Goal: Task Accomplishment & Management: Manage account settings

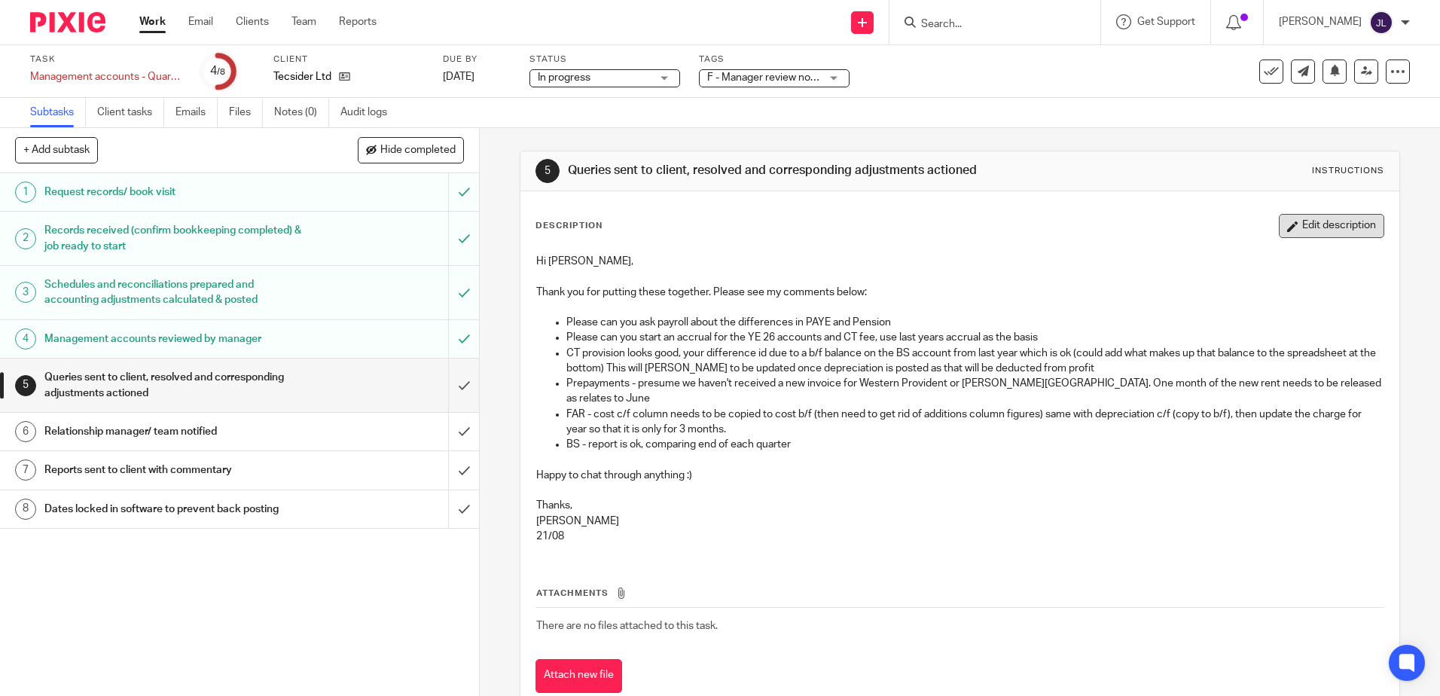
click at [1309, 222] on button "Edit description" at bounding box center [1330, 226] width 105 height 24
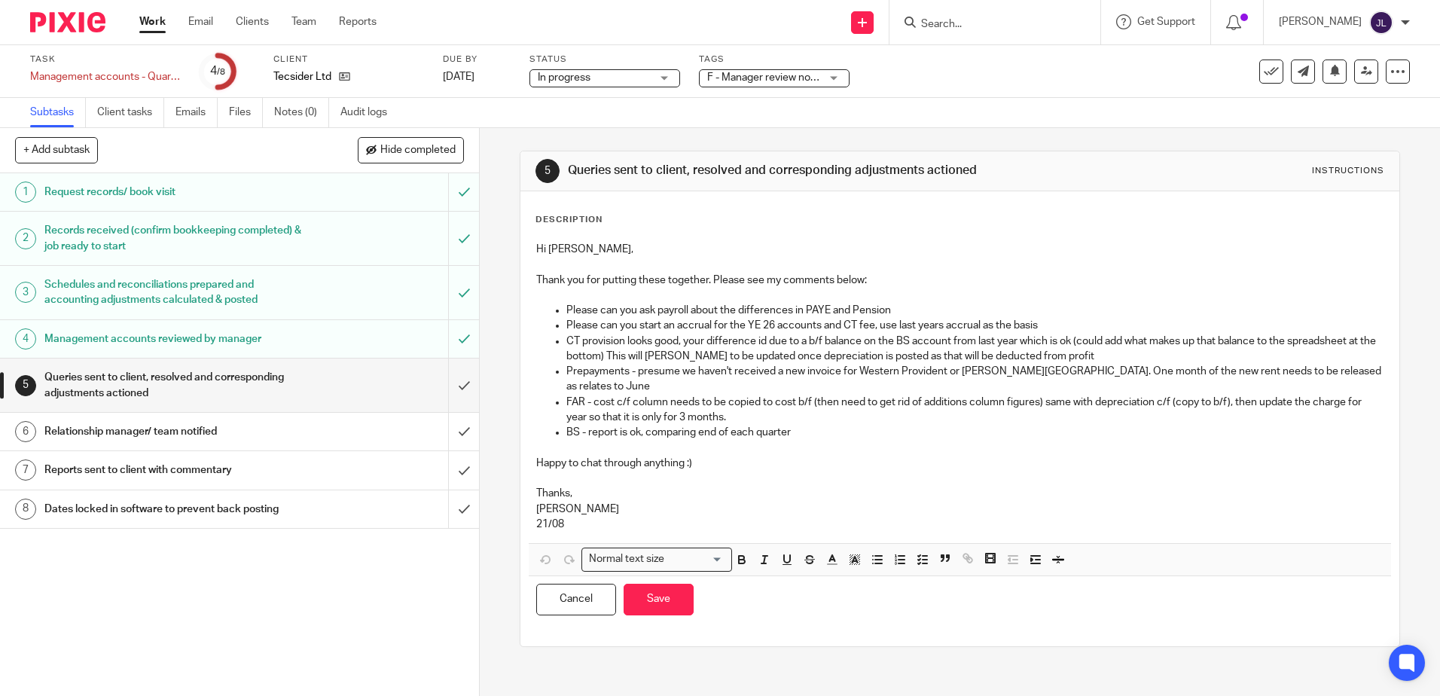
click at [1067, 321] on p "Please can you start an accrual for the YE 26 accounts and CT fee, use last yea…" at bounding box center [974, 325] width 816 height 15
click at [825, 553] on icon "button" at bounding box center [832, 560] width 14 height 14
click at [955, 588] on li "color:#FA28FF" at bounding box center [956, 593] width 11 height 11
click at [1040, 328] on p "Please can you start an accrual for the YE 26 accounts and CT fee, use last yea…" at bounding box center [974, 325] width 816 height 15
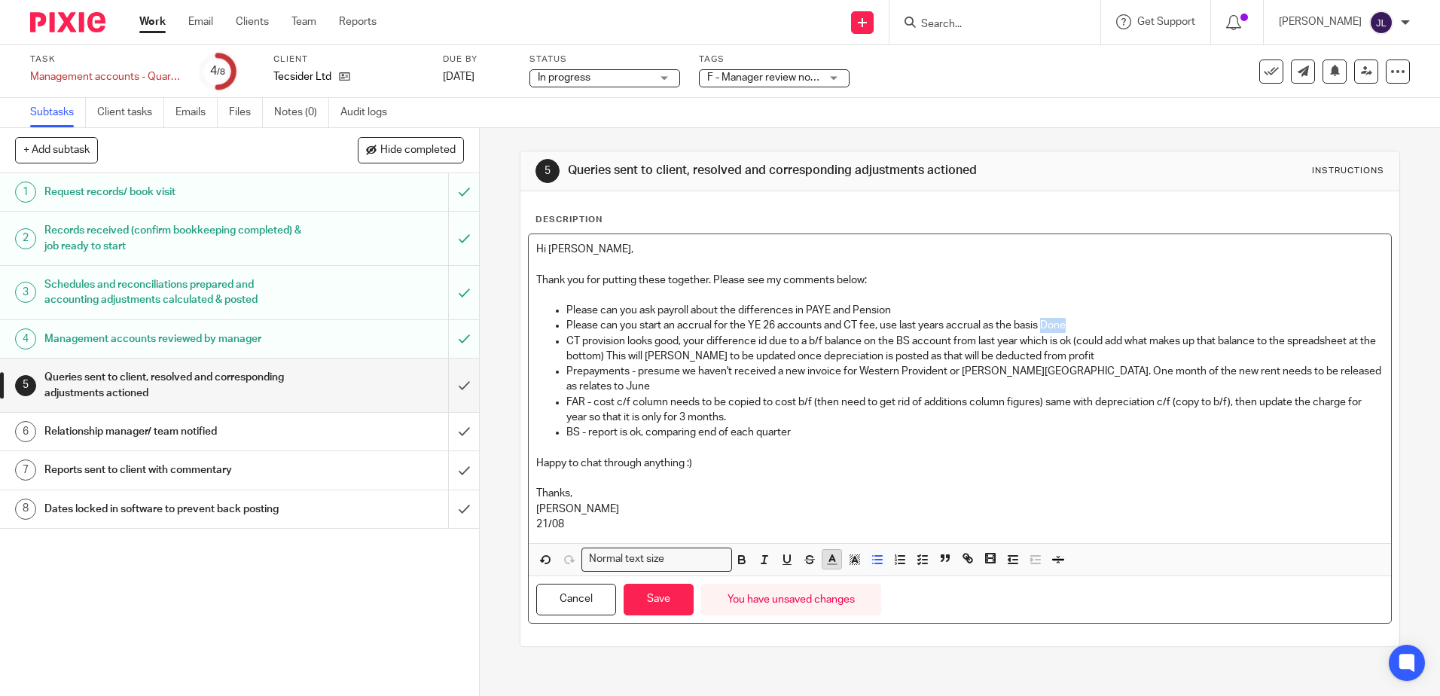
click at [828, 553] on icon "button" at bounding box center [832, 560] width 14 height 14
click at [952, 588] on li "color:#FA28FF" at bounding box center [956, 593] width 11 height 11
click at [1079, 351] on p "CT provision looks good, your difference id due to a b/f balance on the BS acco…" at bounding box center [974, 349] width 816 height 31
click at [614, 355] on p "CT provision looks good, your difference id due to a b/f balance on the BS acco…" at bounding box center [974, 349] width 816 height 31
click at [1350, 366] on p "Prepayments - presume we haven't received a new invoice for Western Provident o…" at bounding box center [974, 379] width 816 height 31
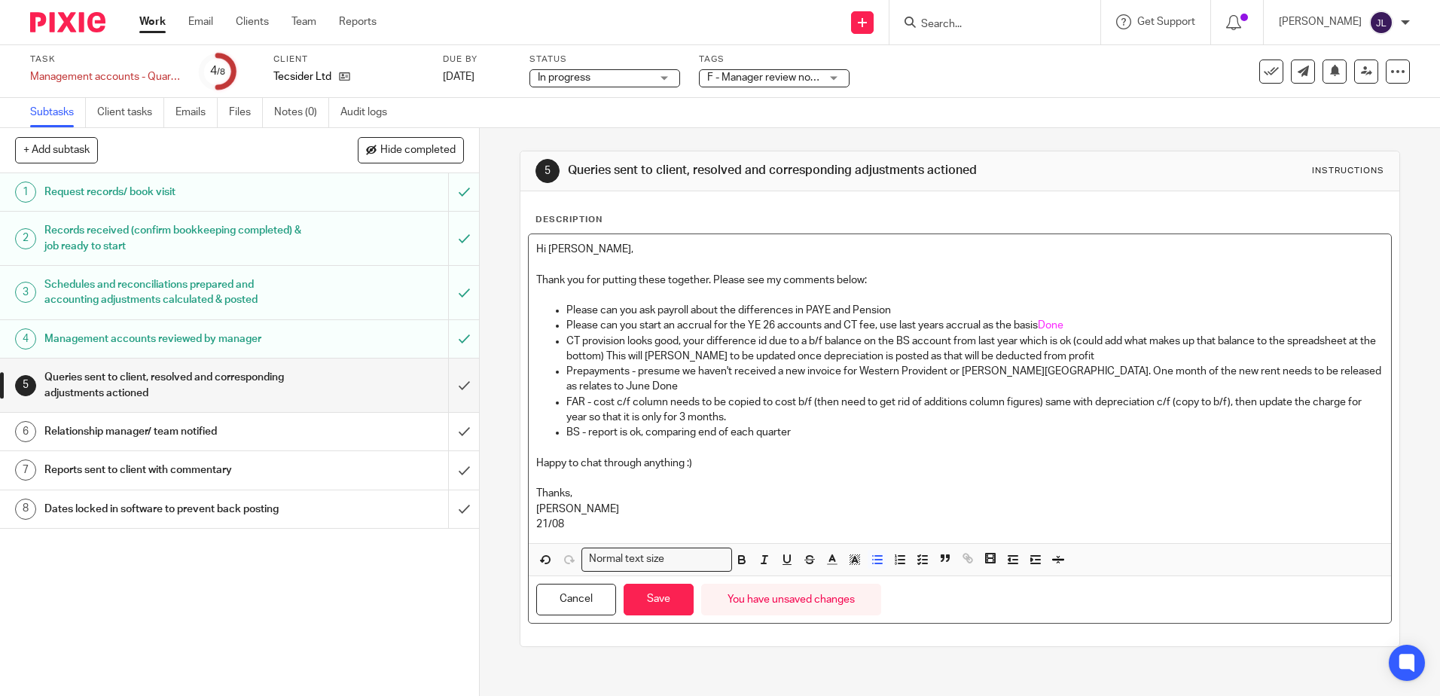
click at [569, 389] on p "Prepayments - presume we haven't received a new invoice for Western Provident o…" at bounding box center [974, 379] width 816 height 31
click at [833, 556] on icon "button" at bounding box center [832, 560] width 14 height 14
click at [953, 593] on li "color:#FA28FF" at bounding box center [956, 593] width 11 height 11
click at [961, 466] on p "Happy to chat through anything :)" at bounding box center [959, 463] width 846 height 15
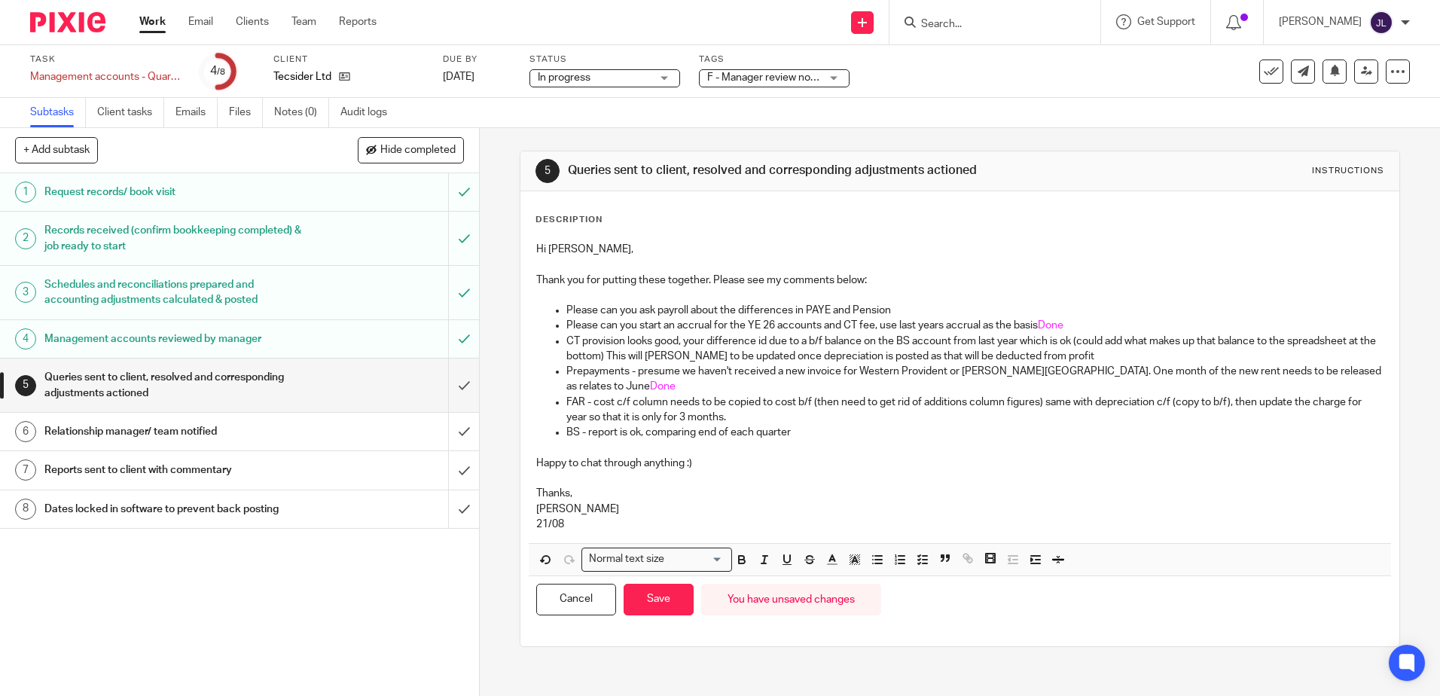
click at [757, 187] on div "5 Queries sent to client, resolved and corresponding adjustments actioned Instr…" at bounding box center [959, 171] width 878 height 40
click at [804, 429] on p "BS - report is ok, comparing end of each quarter" at bounding box center [974, 432] width 816 height 15
click at [761, 410] on p "FAR - cost c/f column needs to be copied to cost b/f (then need to get rid of a…" at bounding box center [974, 410] width 816 height 31
click at [725, 410] on p "FAR - cost c/f column needs to be copied to cost b/f (then need to get rid of a…" at bounding box center [974, 410] width 816 height 31
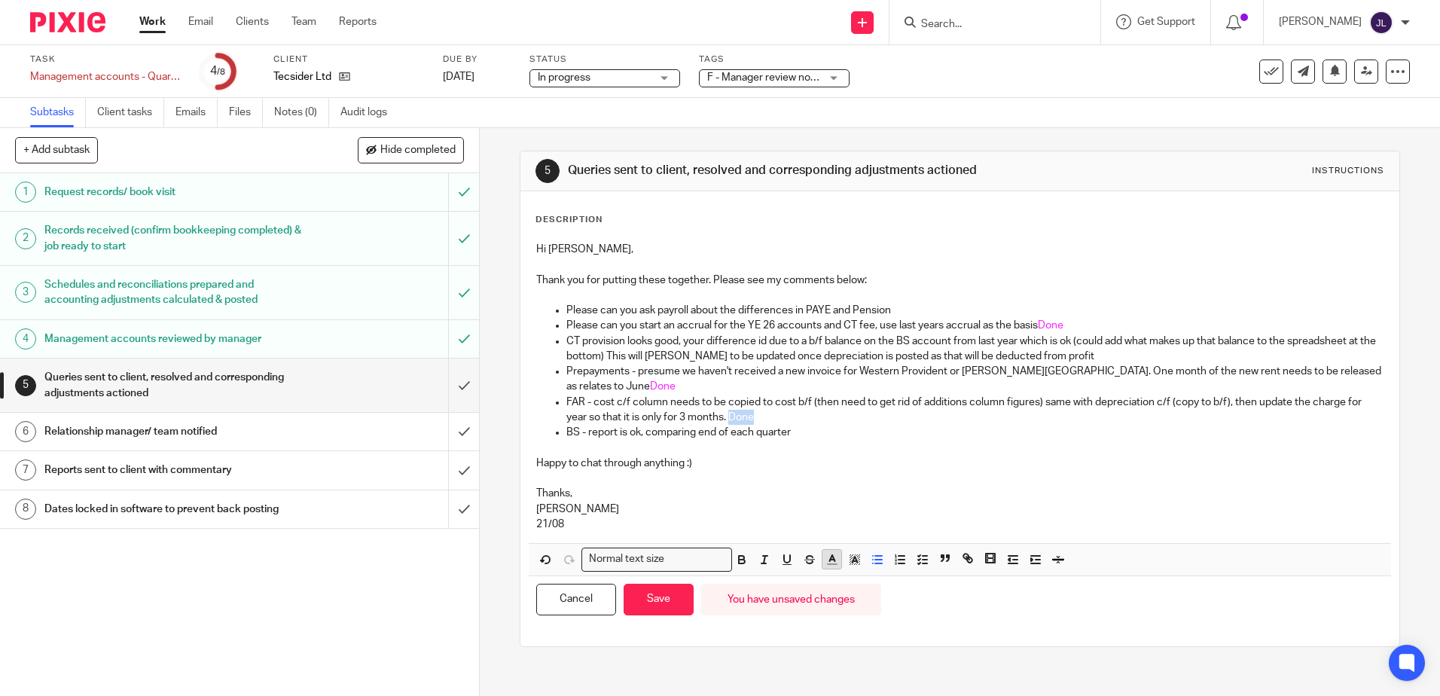
click at [825, 557] on icon "button" at bounding box center [832, 560] width 14 height 14
click at [953, 590] on li "color:#FA28FF" at bounding box center [956, 593] width 11 height 11
click at [886, 443] on p at bounding box center [959, 447] width 846 height 15
click at [899, 311] on p "Please can you ask payroll about the differences in PAYE and Pension" at bounding box center [974, 310] width 816 height 15
click at [1061, 352] on p "CT provision looks good, your difference id due to a b/f balance on the BS acco…" at bounding box center [974, 349] width 816 height 31
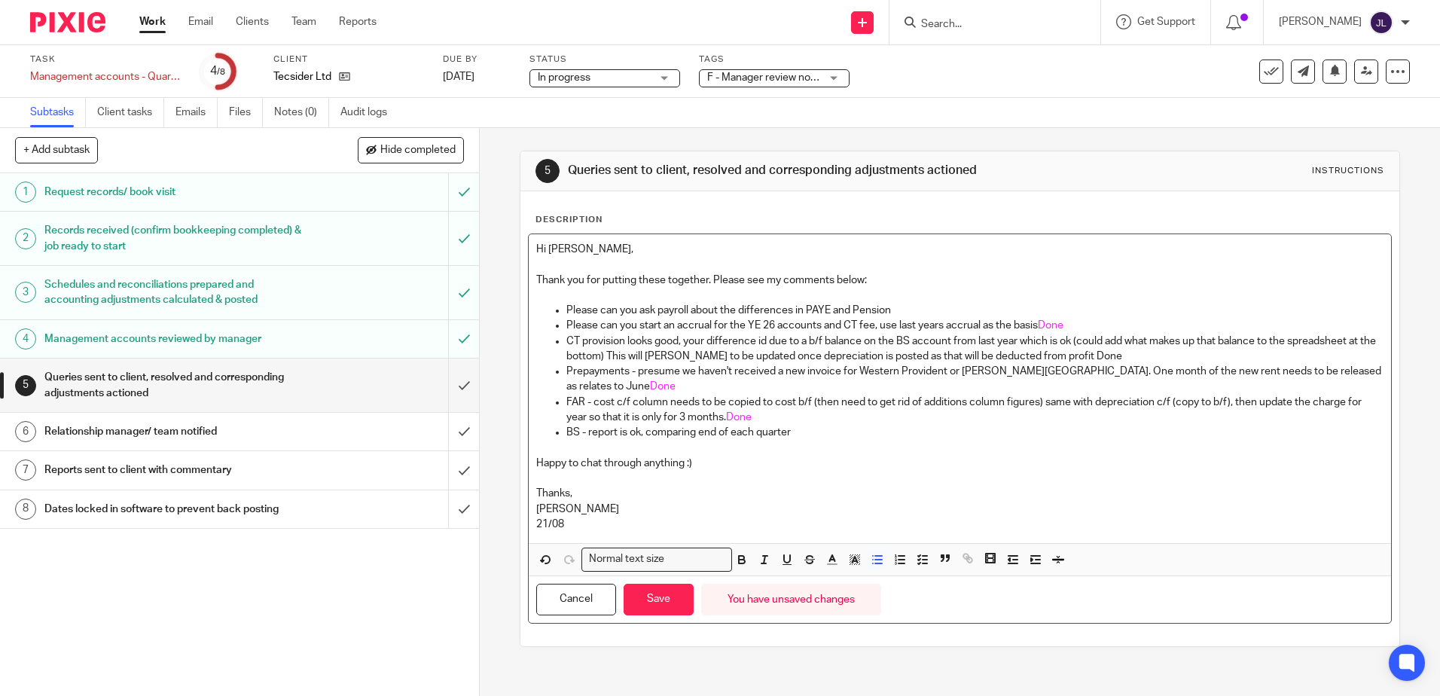
click at [1059, 352] on p "CT provision looks good, your difference id due to a b/f balance on the BS acco…" at bounding box center [974, 349] width 816 height 31
click at [833, 562] on icon "button" at bounding box center [832, 560] width 14 height 14
click at [952, 593] on li "color:#FA28FF" at bounding box center [956, 593] width 11 height 11
click at [1140, 449] on p at bounding box center [959, 447] width 846 height 15
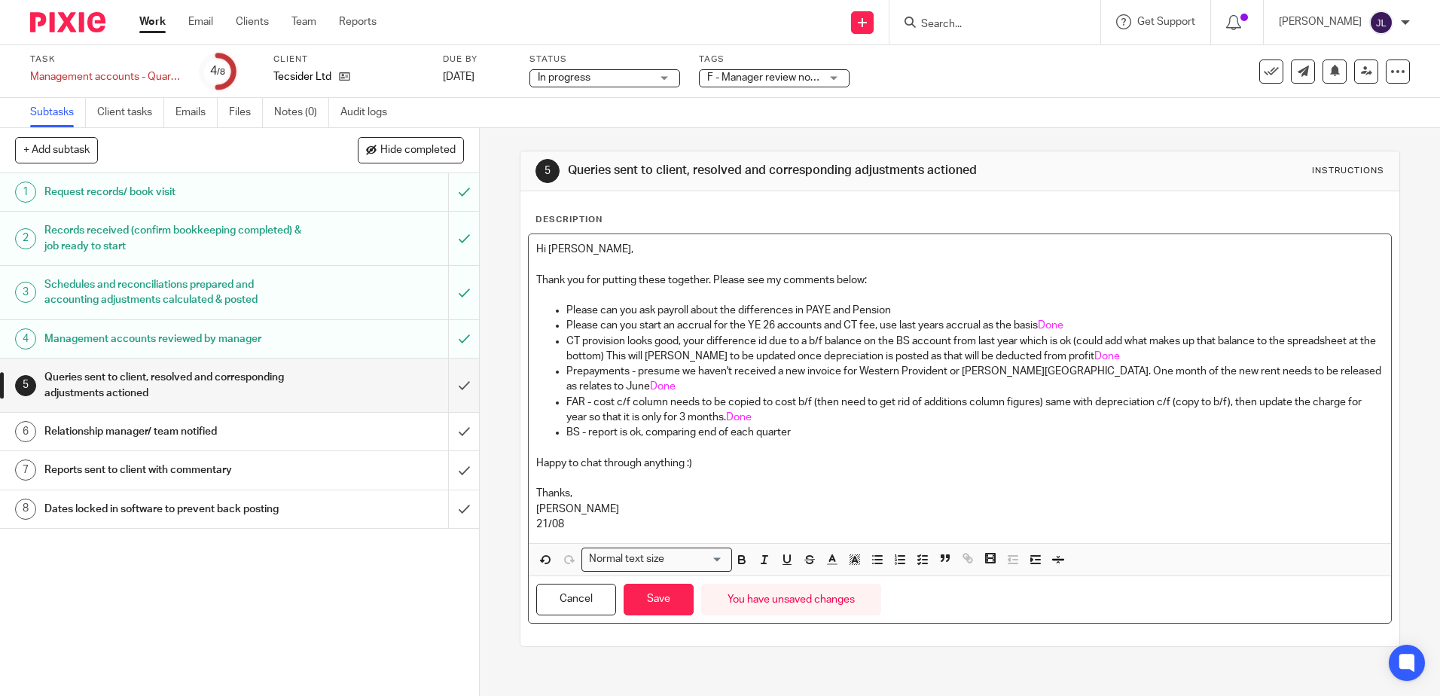
click at [806, 434] on p "BS - report is ok, comparing end of each quarter" at bounding box center [974, 432] width 816 height 15
click at [645, 593] on button "Save" at bounding box center [658, 600] width 70 height 32
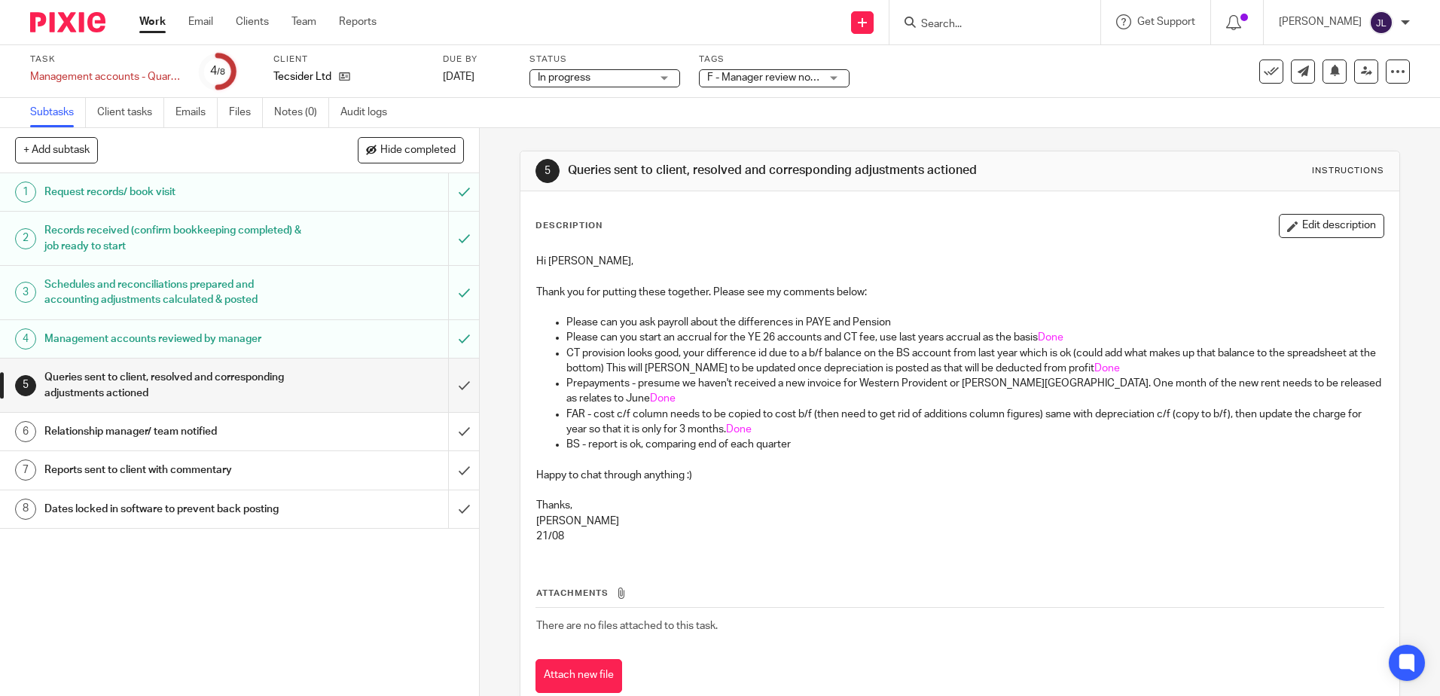
click at [1292, 215] on button "Edit description" at bounding box center [1330, 226] width 105 height 24
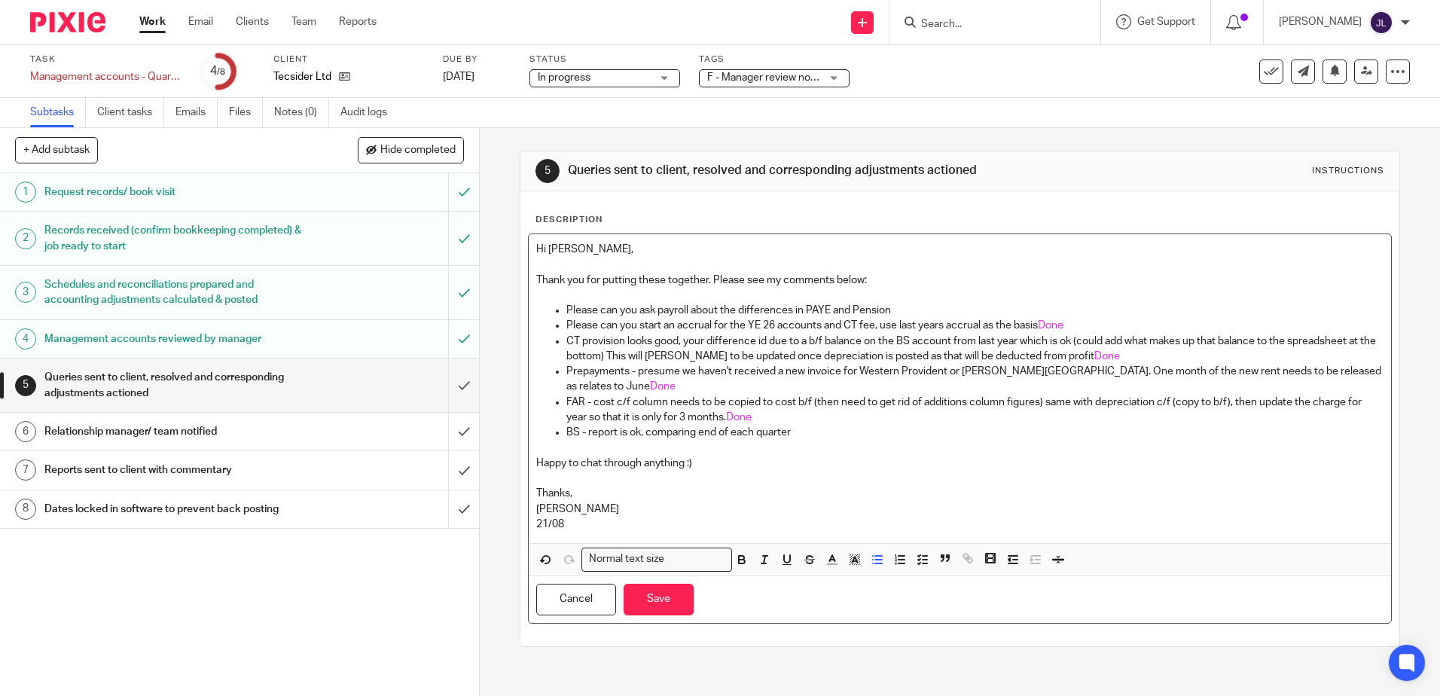
click at [934, 309] on p "Please can you ask payroll about the differences in PAYE and Pension" at bounding box center [974, 310] width 816 height 15
click at [830, 564] on line "button" at bounding box center [831, 564] width 9 height 0
click at [952, 591] on li "color:#FA28FF" at bounding box center [956, 593] width 11 height 11
drag, startPoint x: 987, startPoint y: 314, endPoint x: 890, endPoint y: 312, distance: 97.2
click at [890, 312] on p "Please can you ask payroll about the differences in PAYE and Pension Will speak…" at bounding box center [974, 310] width 816 height 15
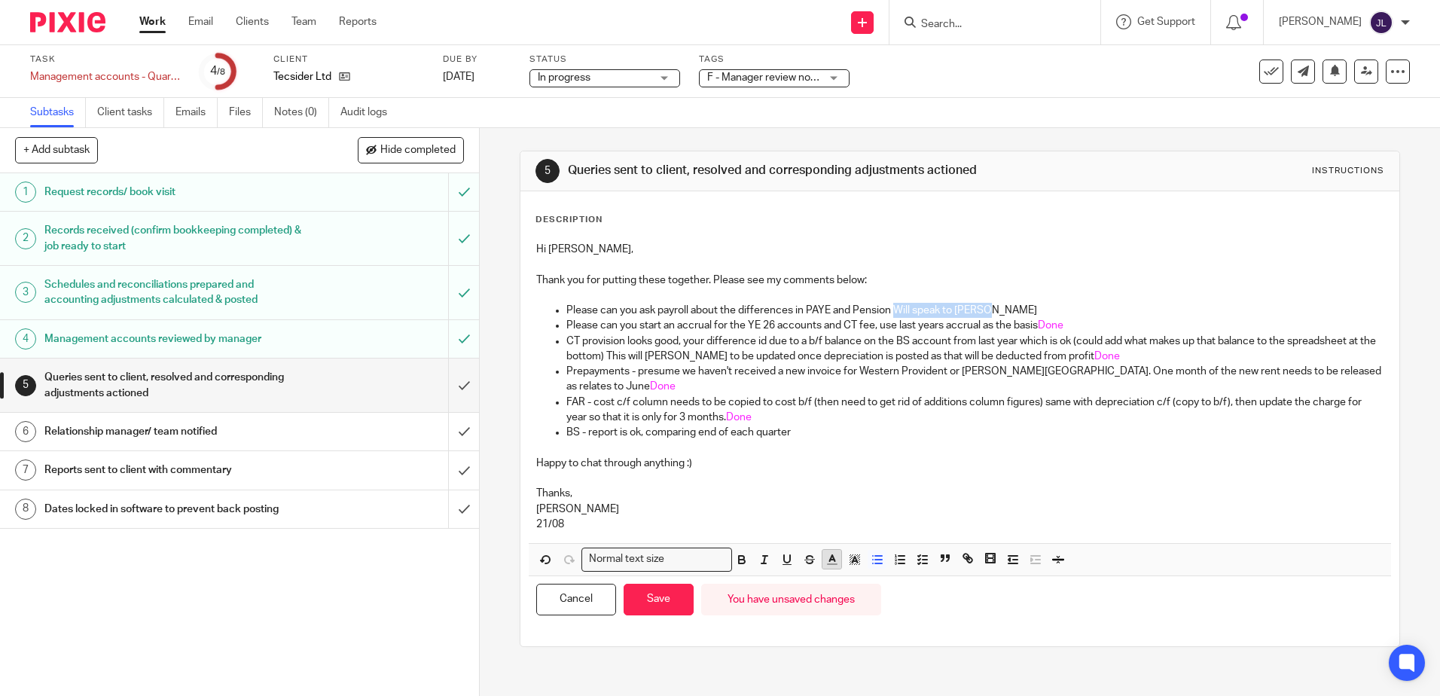
click at [833, 560] on icon "button" at bounding box center [832, 560] width 14 height 14
drag, startPoint x: 954, startPoint y: 590, endPoint x: 953, endPoint y: 574, distance: 15.8
click at [955, 590] on li "color:#FA28FF" at bounding box center [956, 593] width 11 height 11
click at [759, 474] on p at bounding box center [959, 478] width 846 height 15
click at [716, 516] on p "21/08" at bounding box center [959, 523] width 846 height 15
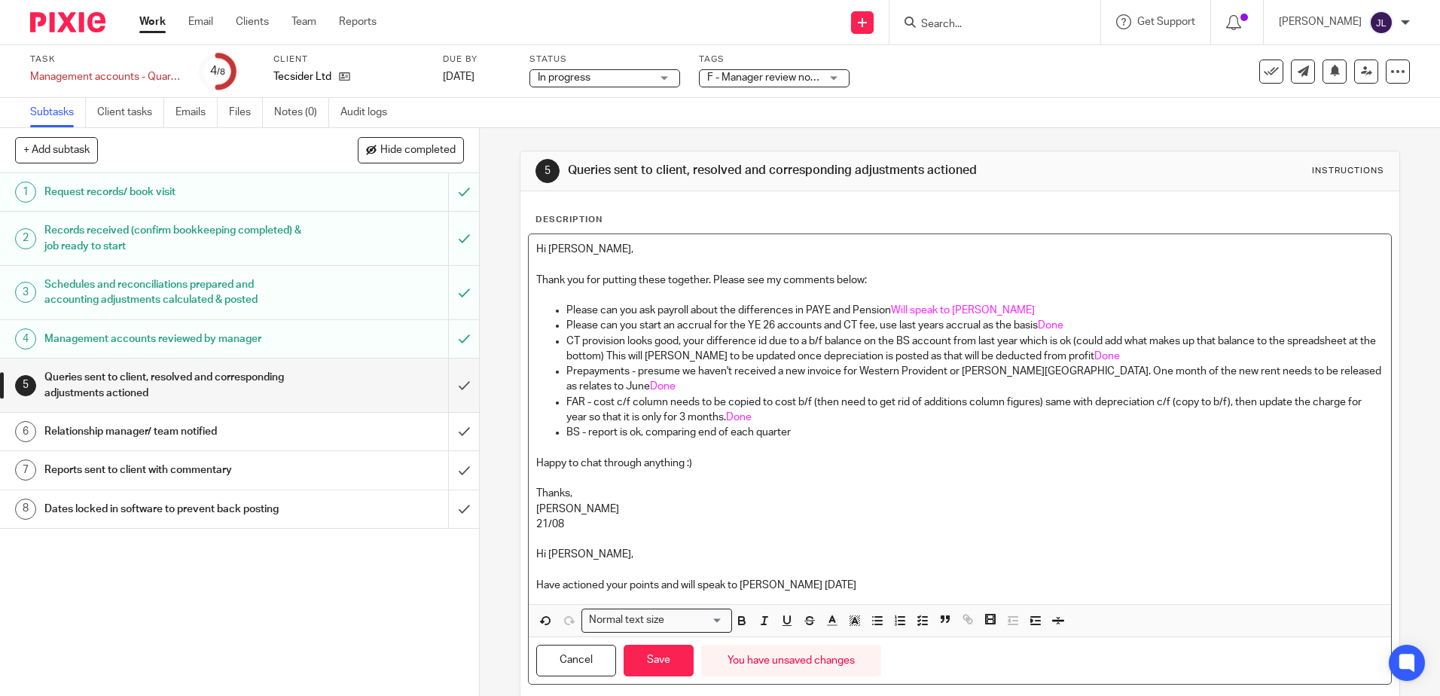
click at [740, 584] on p "Have actioned your points and will speak to teresa tomorrow" at bounding box center [959, 584] width 846 height 15
click at [870, 582] on p "Have actioned your points and will speak to Teresa tomorrow" at bounding box center [959, 584] width 846 height 15
click at [852, 584] on p "Have actioned your points and will speak to [PERSON_NAME] [DATE]. 😊" at bounding box center [959, 584] width 846 height 15
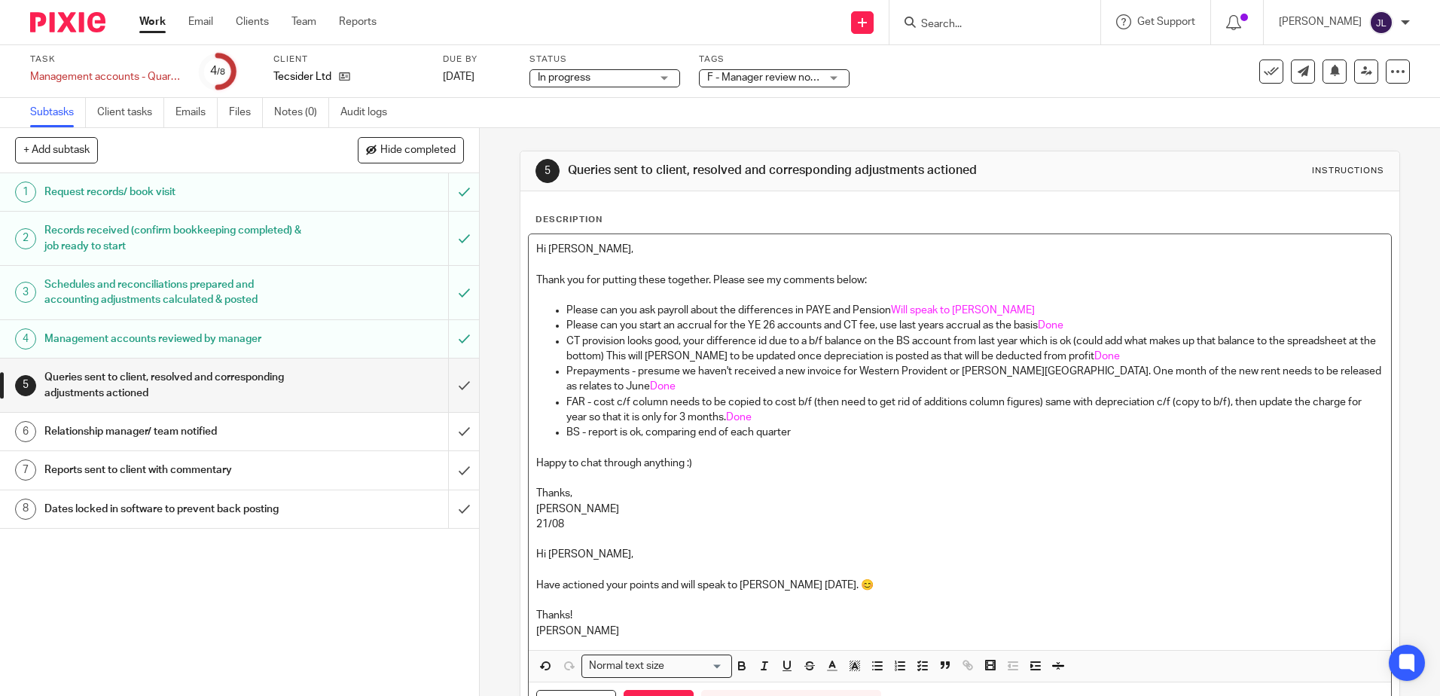
click at [873, 577] on p "Have actioned your points and will speak to [PERSON_NAME] [DATE]. 😊" at bounding box center [959, 584] width 846 height 15
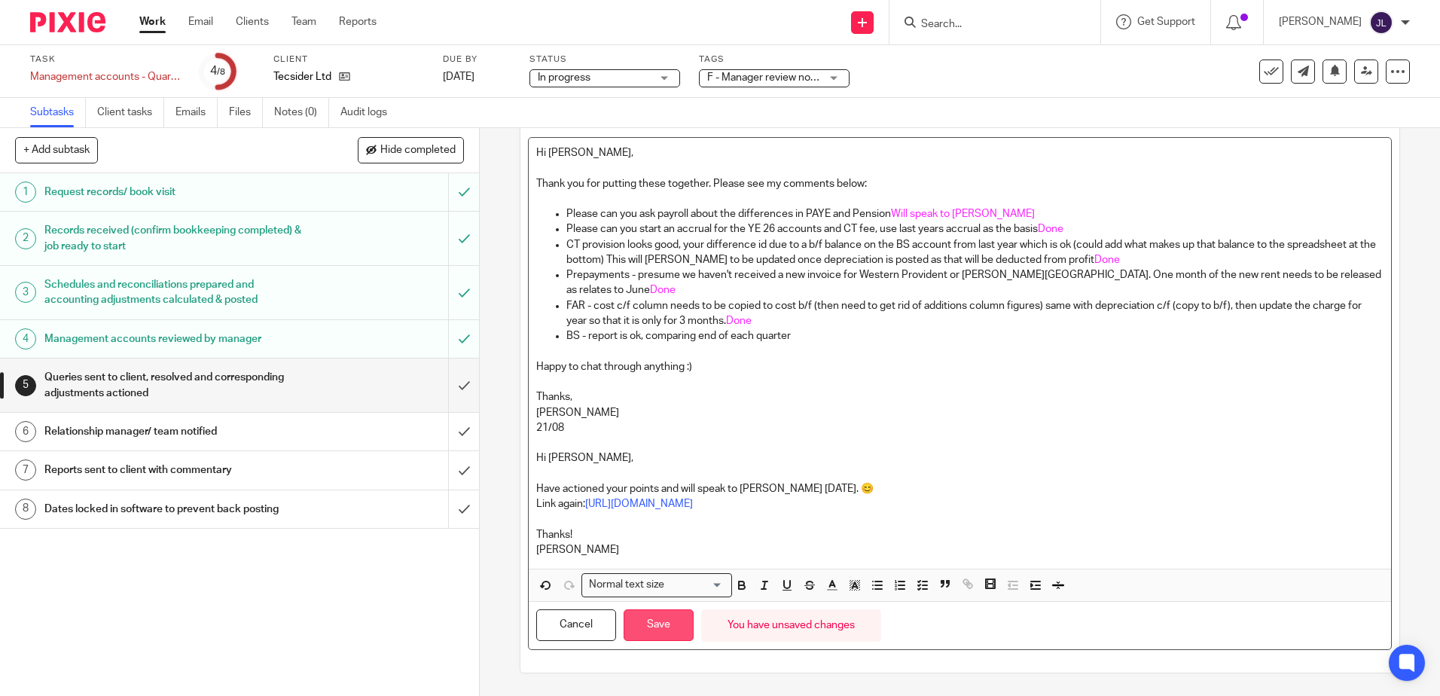
click at [668, 613] on button "Save" at bounding box center [658, 625] width 70 height 32
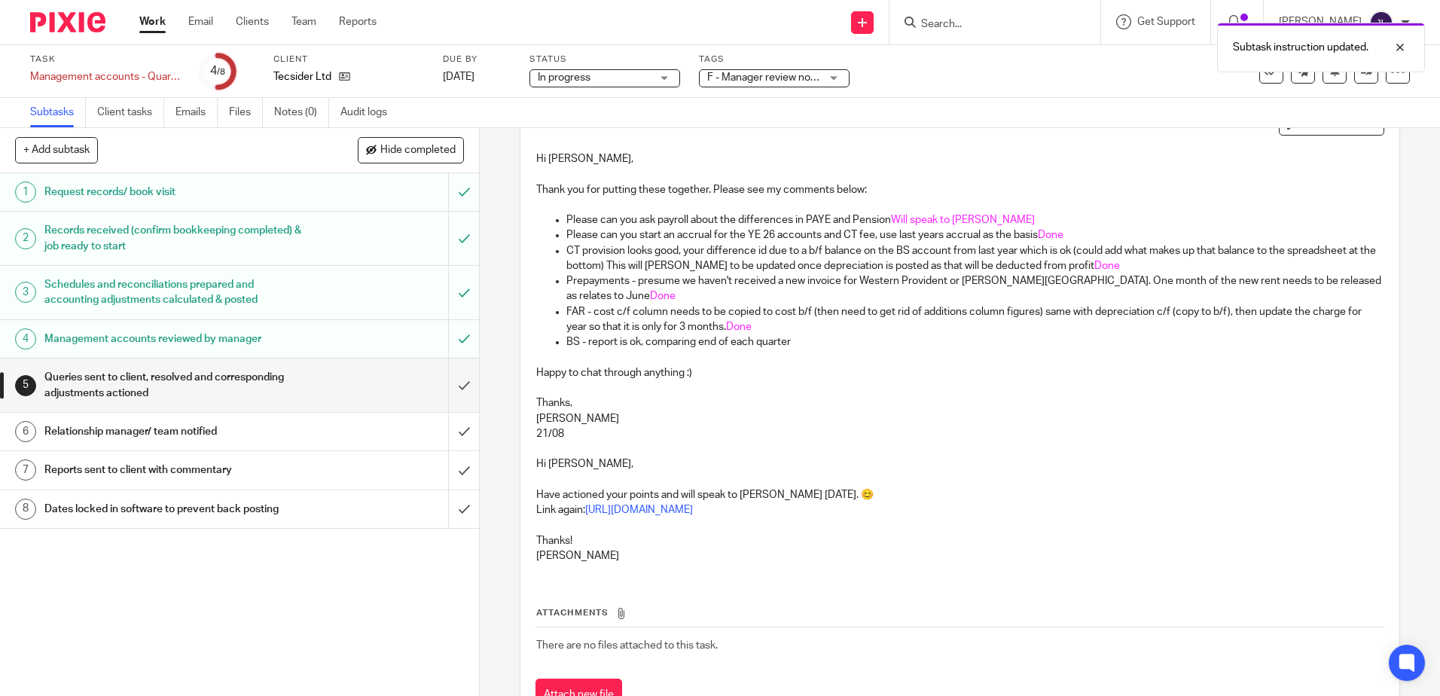
click at [811, 54] on div "Subtask instruction updated." at bounding box center [1072, 43] width 705 height 57
click at [798, 76] on span "F - Manager review notes to be actioned" at bounding box center [801, 77] width 188 height 11
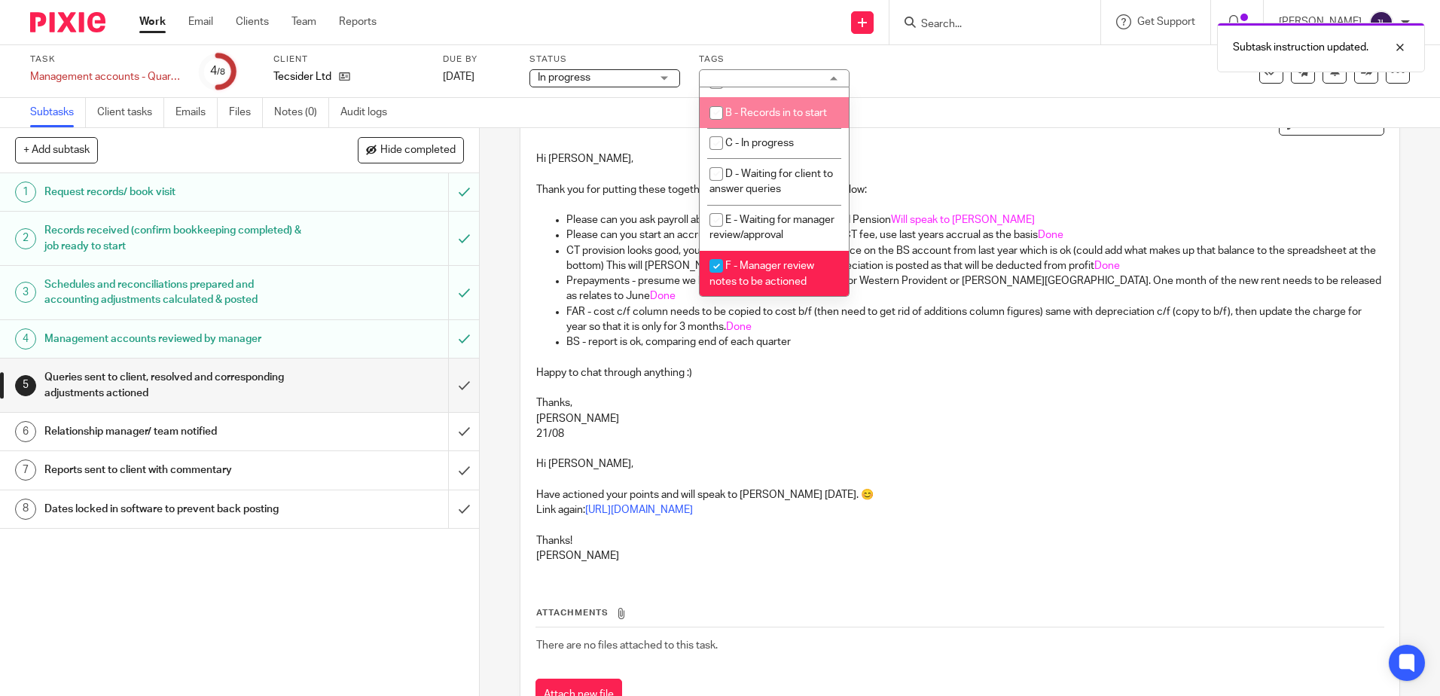
scroll to position [159, 0]
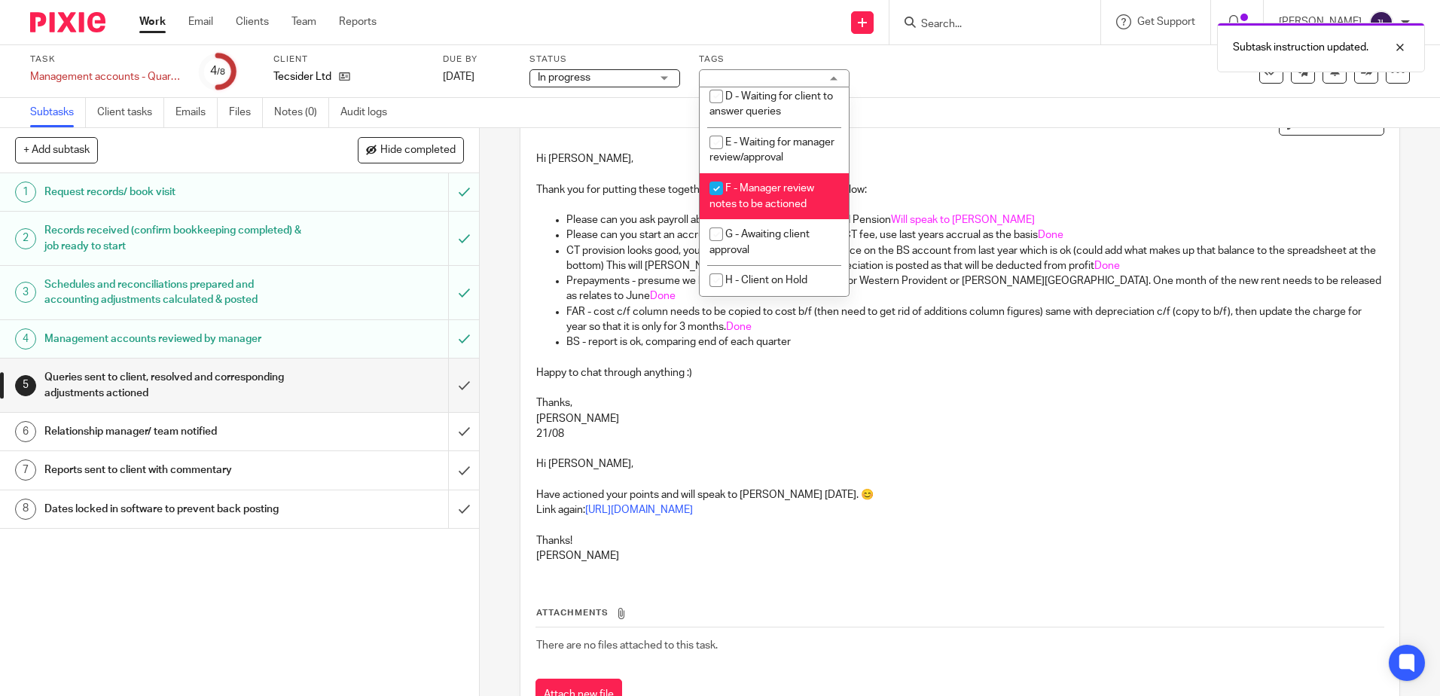
click at [788, 189] on span "F - Manager review notes to be actioned" at bounding box center [761, 196] width 105 height 26
checkbox input "false"
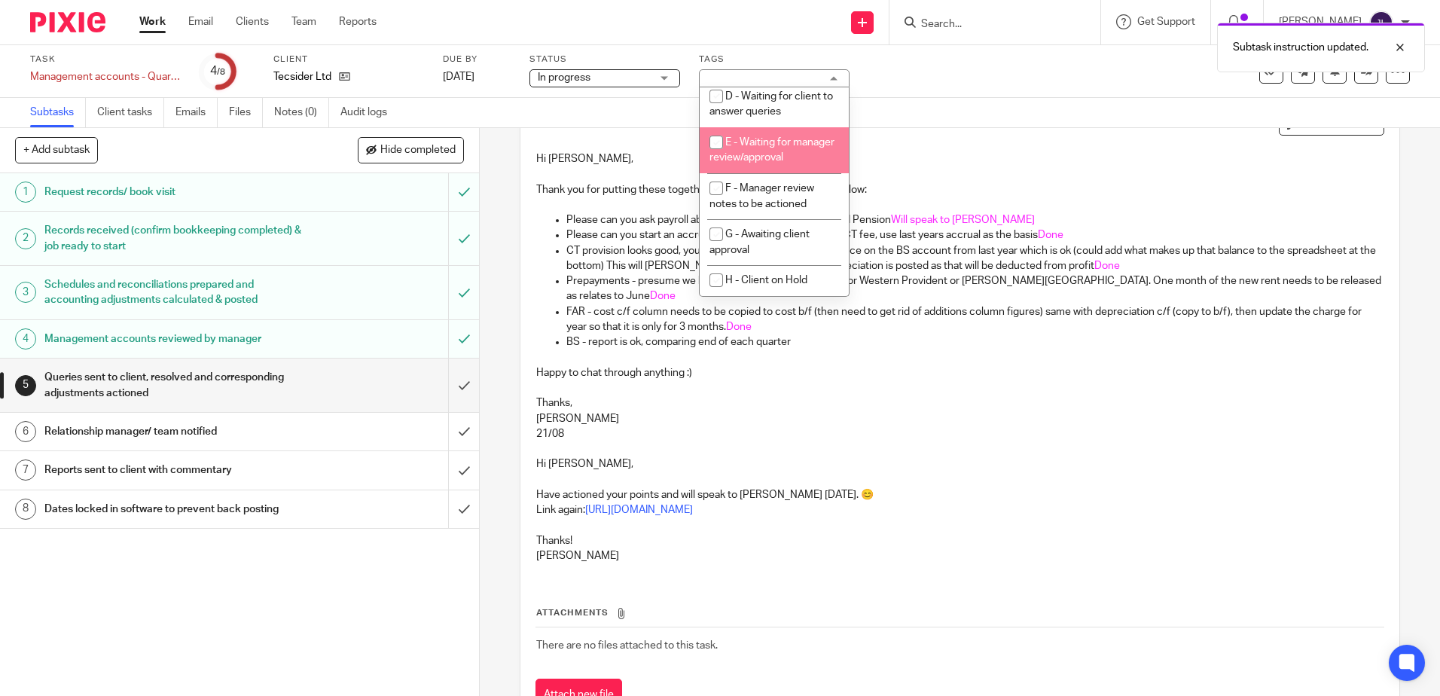
click at [772, 151] on li "E - Waiting for manager review/approval" at bounding box center [773, 150] width 149 height 46
checkbox input "true"
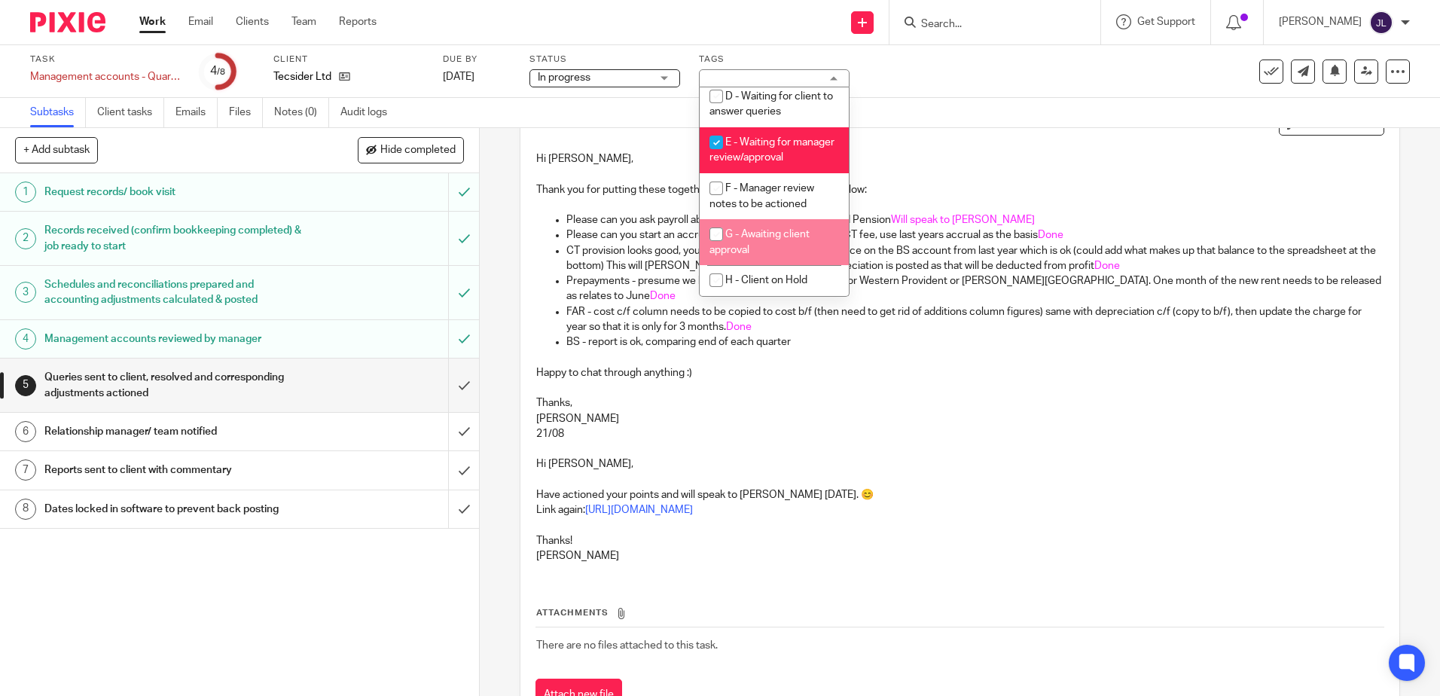
click at [1041, 172] on p at bounding box center [959, 173] width 846 height 15
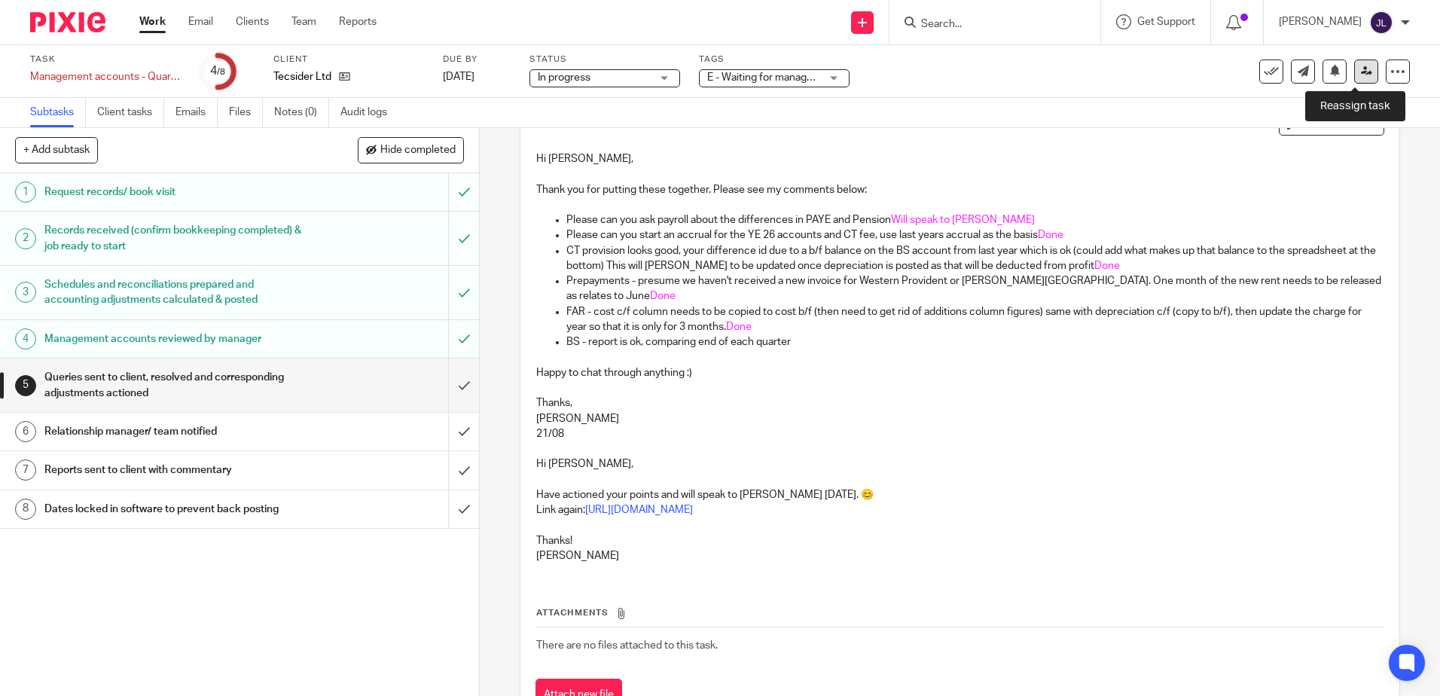
click at [1358, 65] on link at bounding box center [1366, 71] width 24 height 24
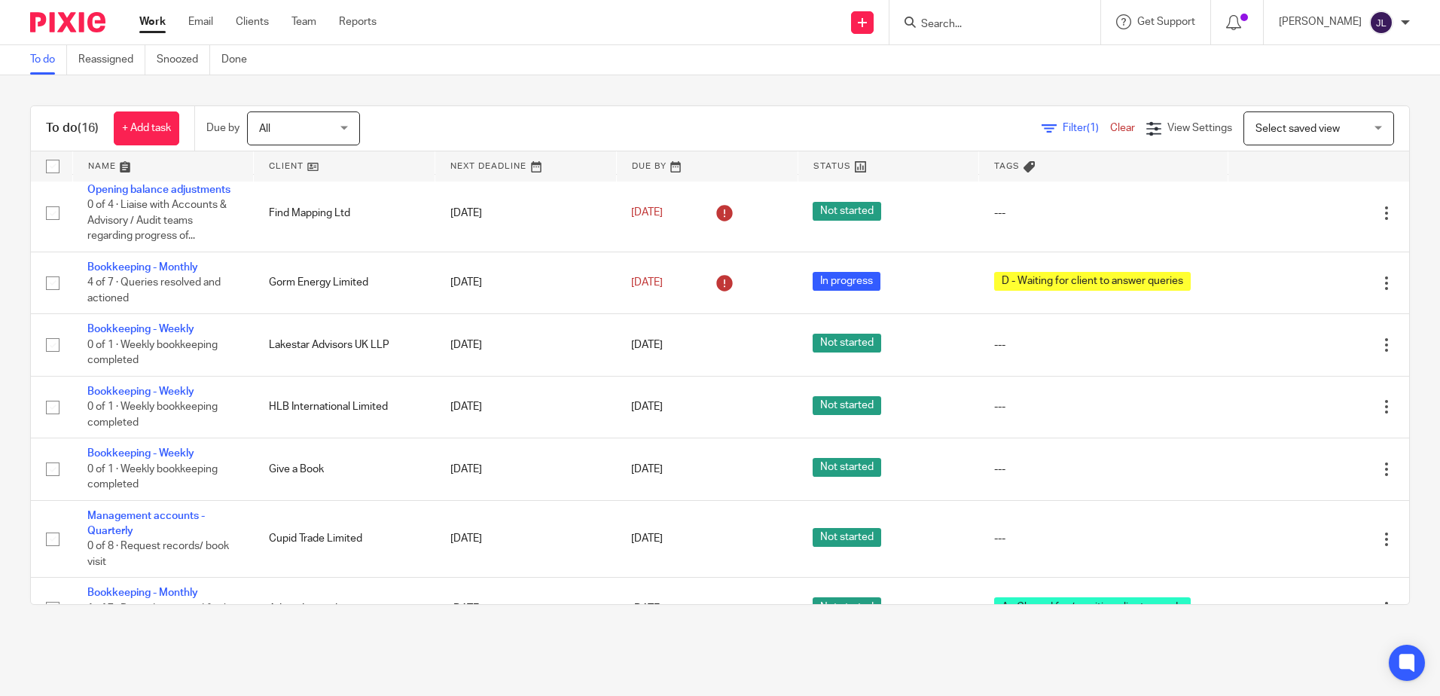
scroll to position [694, 0]
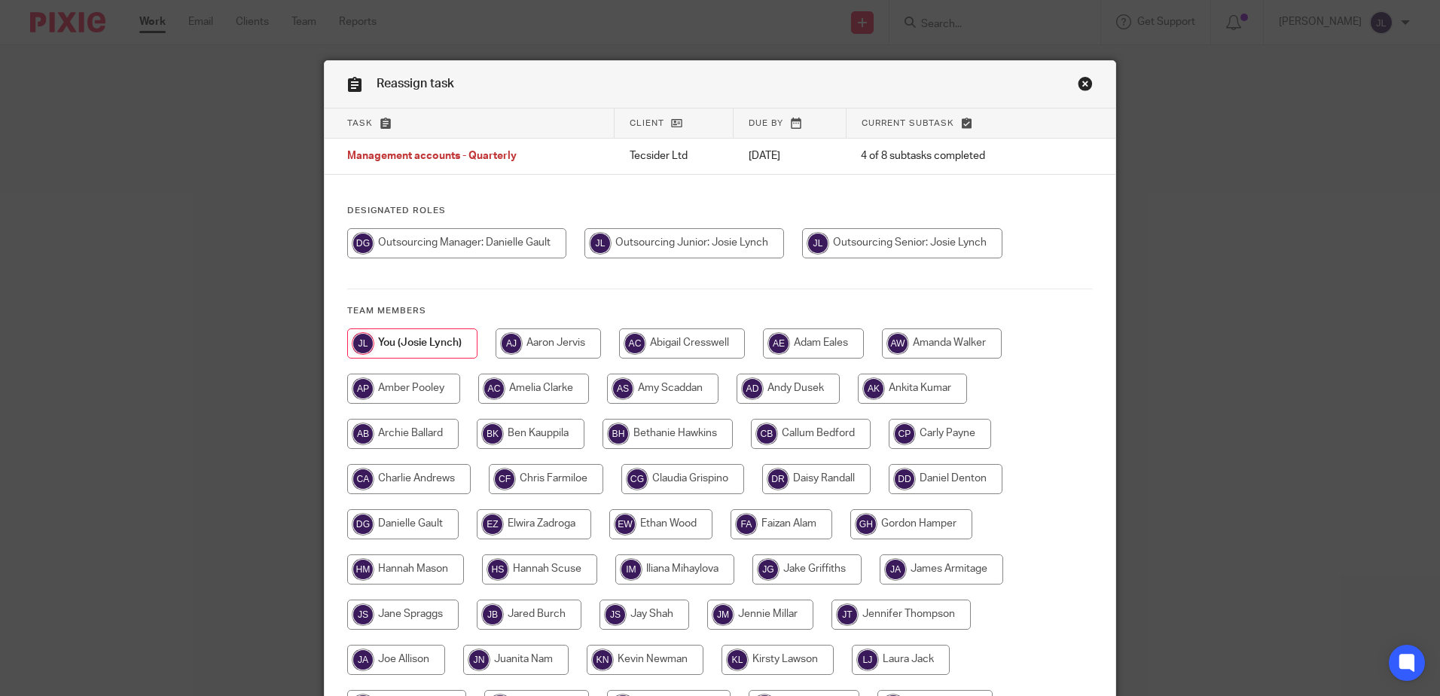
click at [501, 234] on input "radio" at bounding box center [456, 243] width 219 height 30
radio input "true"
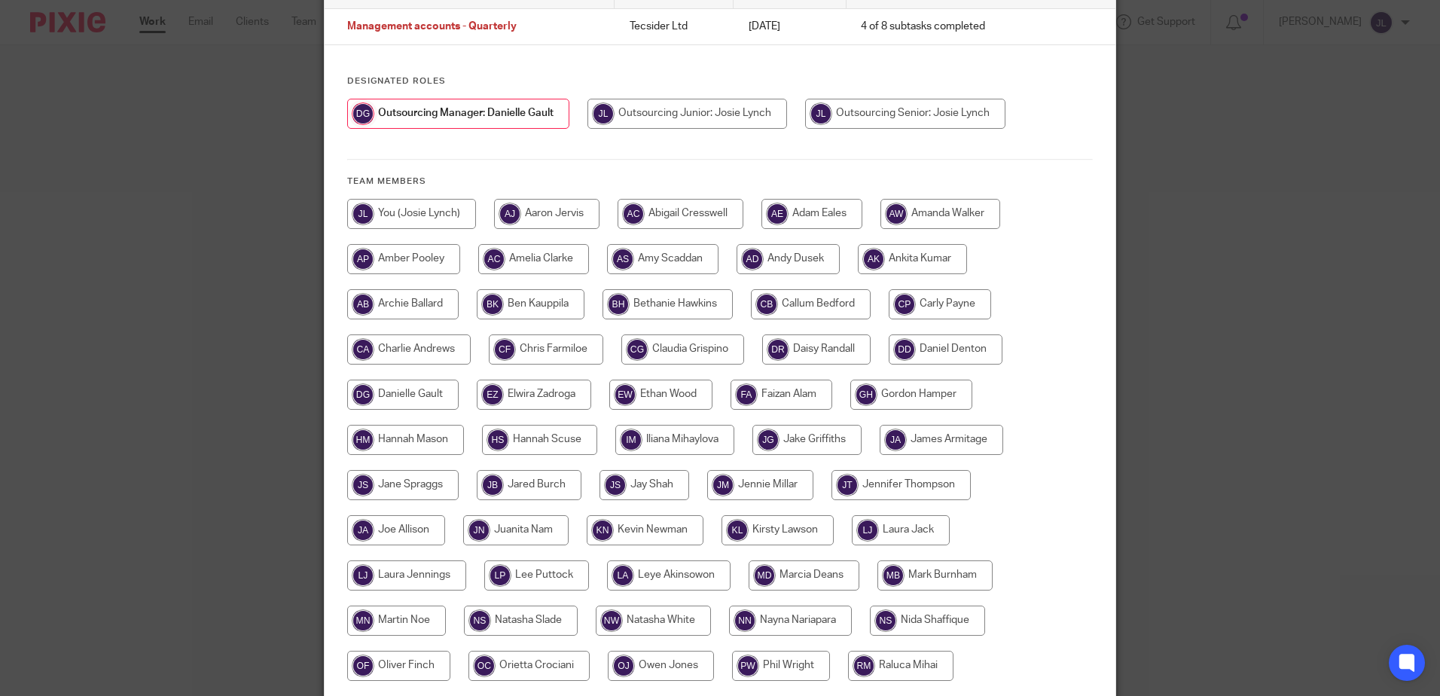
scroll to position [389, 0]
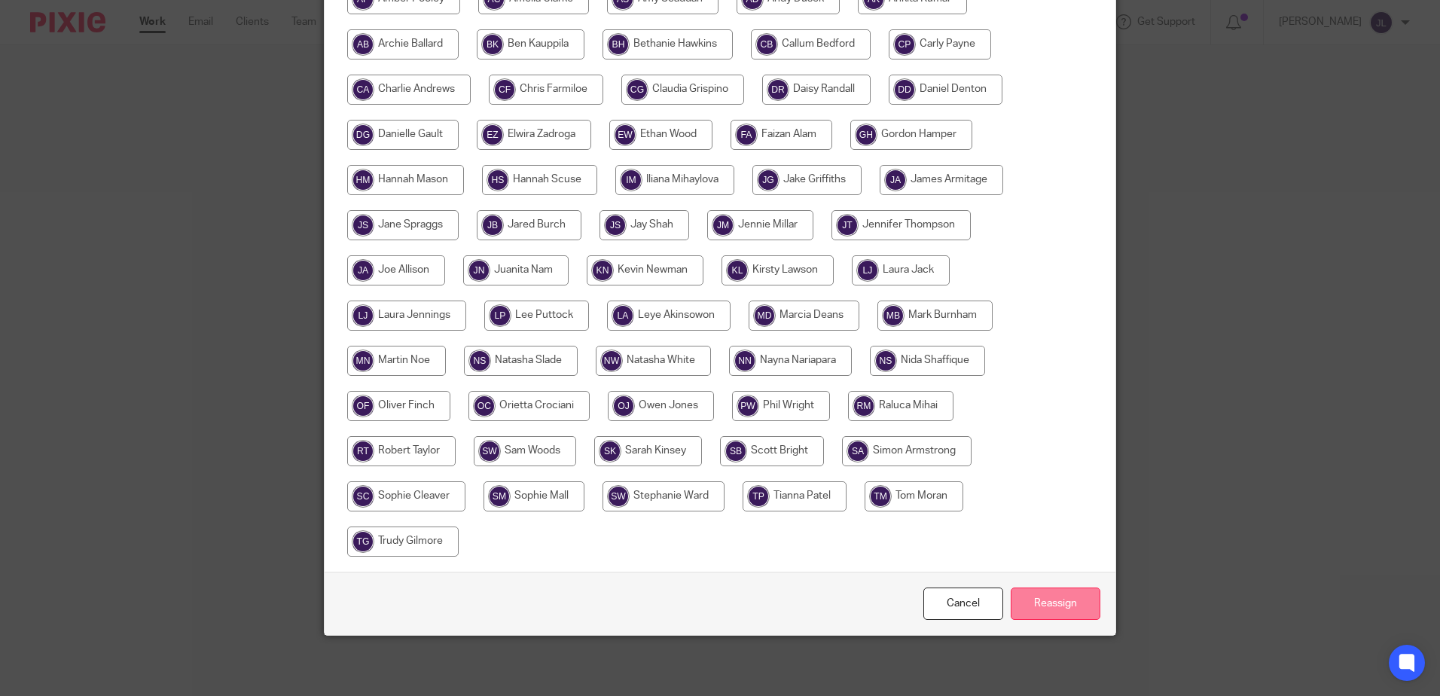
click at [1077, 614] on input "Reassign" at bounding box center [1055, 603] width 90 height 32
